Goal: Use online tool/utility: Utilize a website feature to perform a specific function

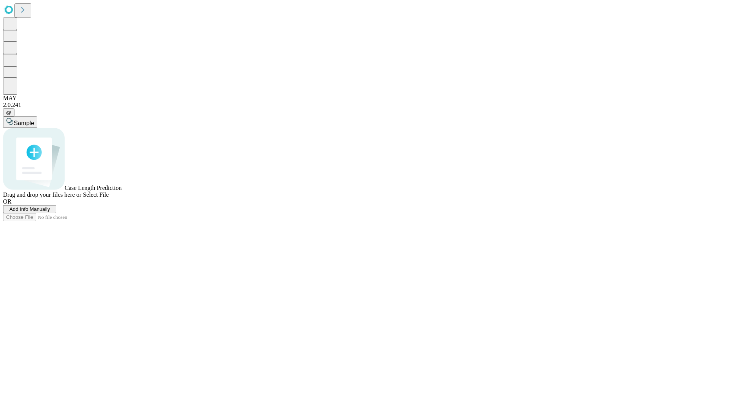
click at [50, 212] on span "Add Info Manually" at bounding box center [30, 209] width 41 height 6
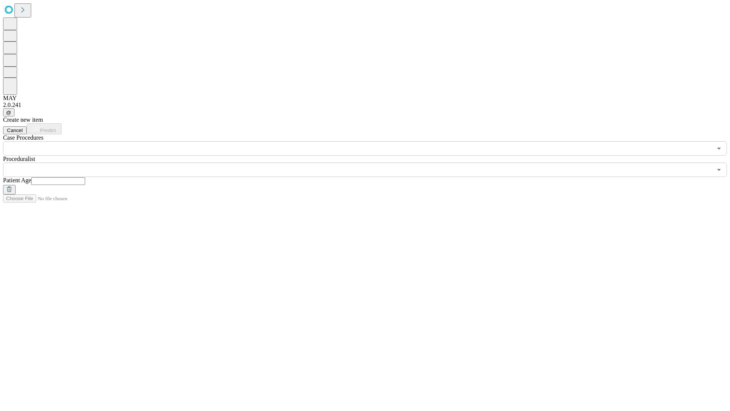
click at [85, 177] on input "text" at bounding box center [58, 181] width 54 height 8
type input "**"
click at [370, 162] on input "text" at bounding box center [357, 169] width 709 height 14
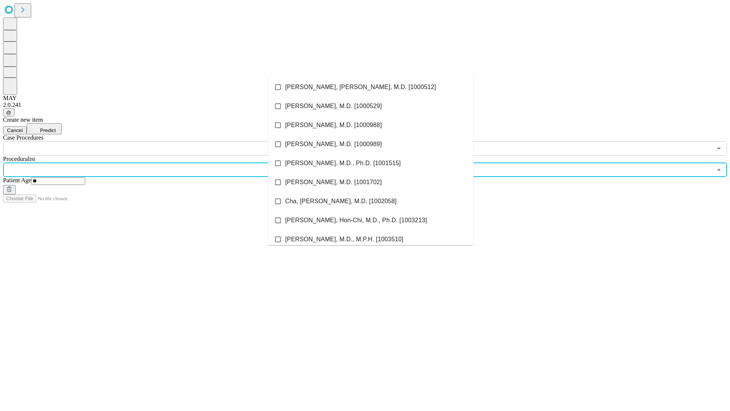
click at [371, 87] on li "[PERSON_NAME], [PERSON_NAME], M.D. [1000512]" at bounding box center [370, 87] width 205 height 19
click at [160, 141] on input "text" at bounding box center [357, 148] width 709 height 14
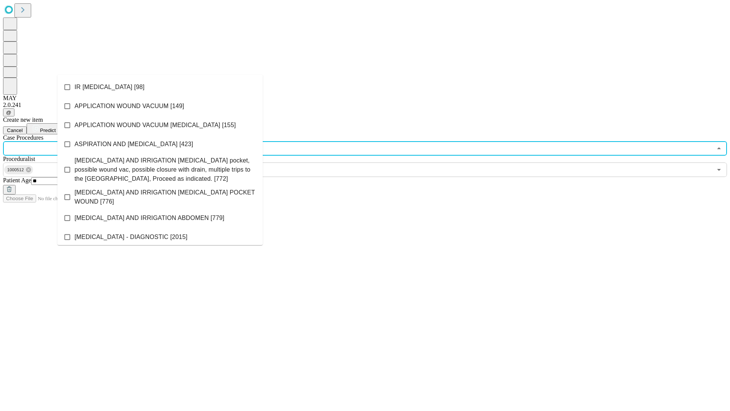
click at [160, 87] on li "IR [MEDICAL_DATA] [98]" at bounding box center [159, 87] width 205 height 19
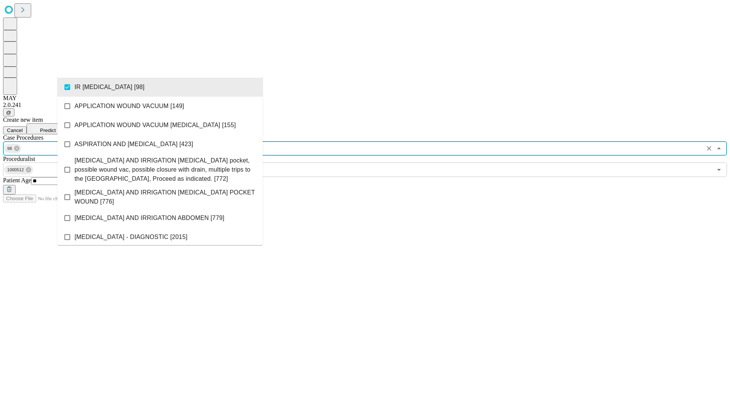
click at [56, 127] on span "Predict" at bounding box center [48, 130] width 16 height 6
